Goal: Ask a question: Seek information or help from site administrators or community

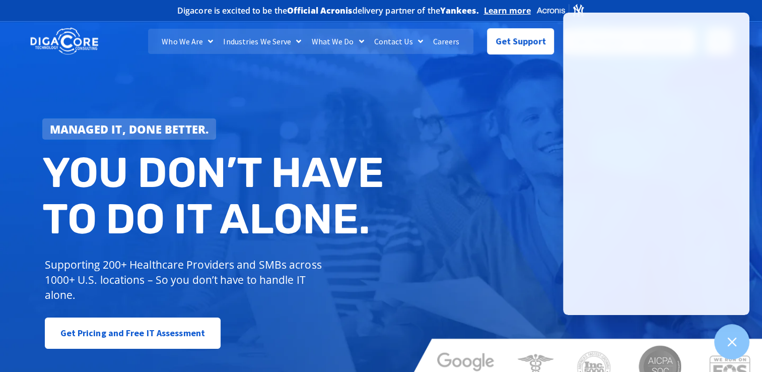
click at [442, 233] on div at bounding box center [564, 234] width 321 height 10
click at [473, 135] on div "Managed IT, done better. You don’t have to do IT alone. Supporting 200+ Healthc…" at bounding box center [381, 205] width 762 height 377
click at [404, 39] on link "Contact Us" at bounding box center [398, 41] width 59 height 25
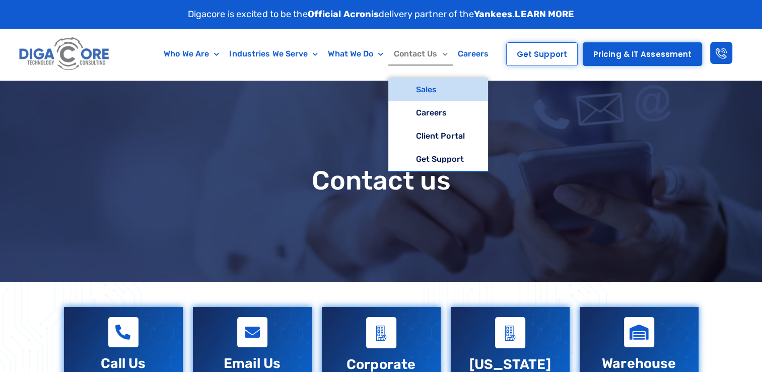
click at [441, 58] on span "Menu" at bounding box center [442, 54] width 10 height 16
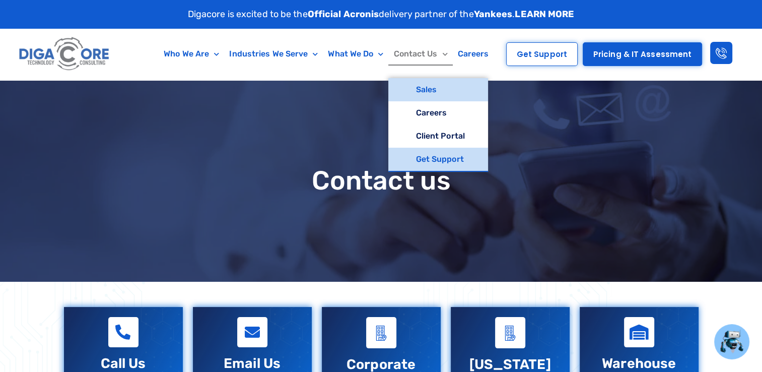
click at [436, 160] on link "Get Support" at bounding box center [437, 159] width 99 height 23
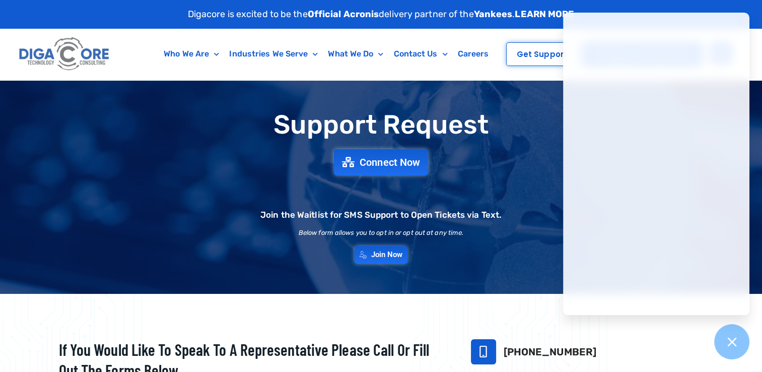
click at [497, 116] on h1 "Support Request" at bounding box center [381, 124] width 695 height 29
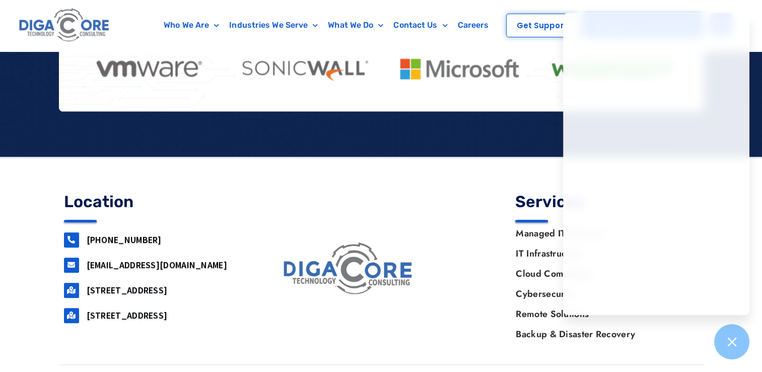
scroll to position [945, 0]
